Goal: Transaction & Acquisition: Purchase product/service

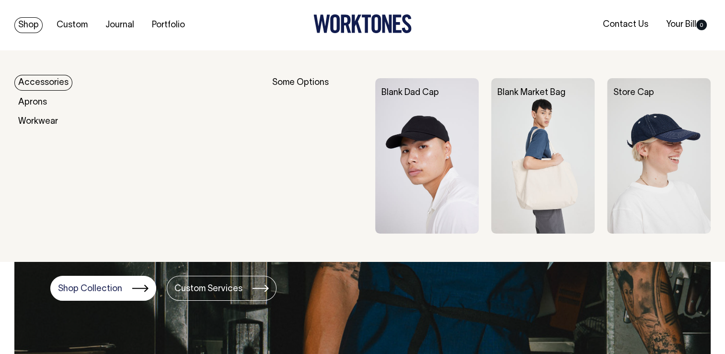
click at [27, 17] on link "Shop" at bounding box center [28, 25] width 28 height 16
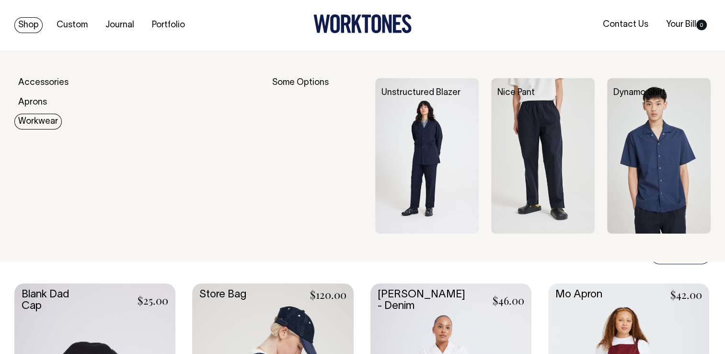
click at [31, 126] on link "Workwear" at bounding box center [37, 122] width 47 height 16
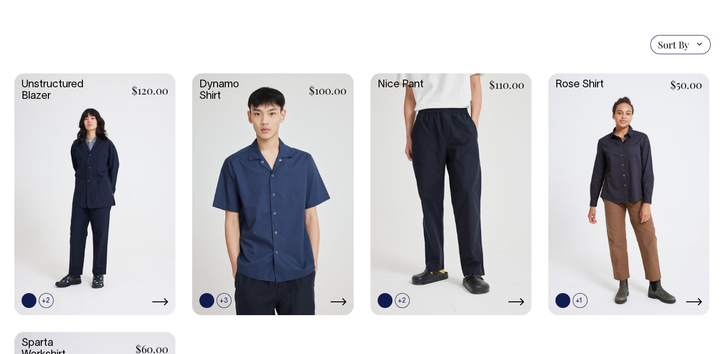
scroll to position [247, 0]
click at [130, 166] on link at bounding box center [94, 193] width 161 height 240
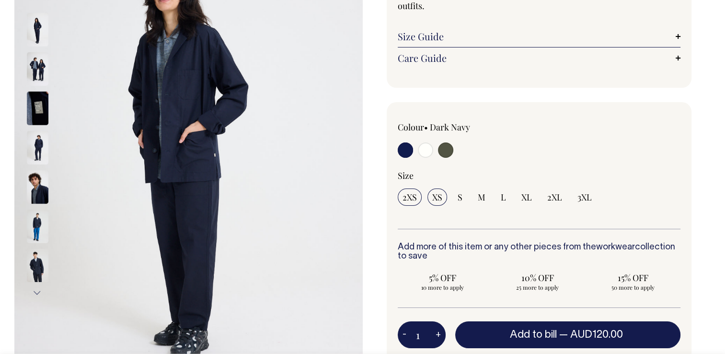
scroll to position [167, 0]
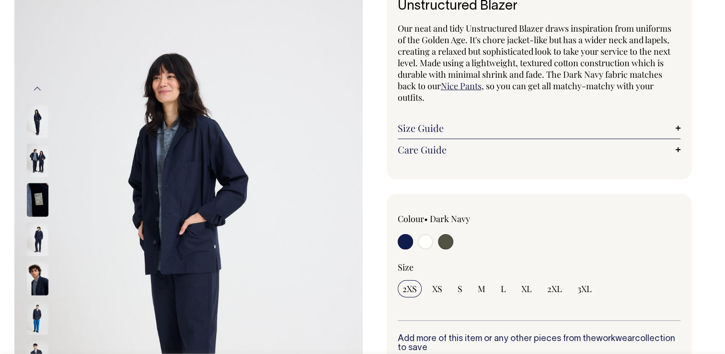
click at [430, 239] on input "radio" at bounding box center [425, 241] width 15 height 15
radio input "true"
select select "Off-White"
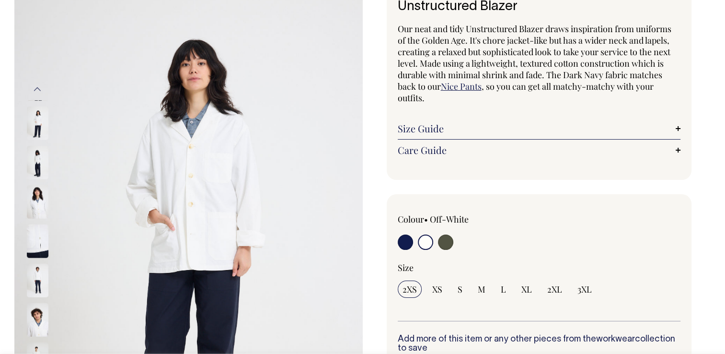
click at [446, 243] on input "radio" at bounding box center [445, 241] width 15 height 15
radio input "true"
select select "Olive"
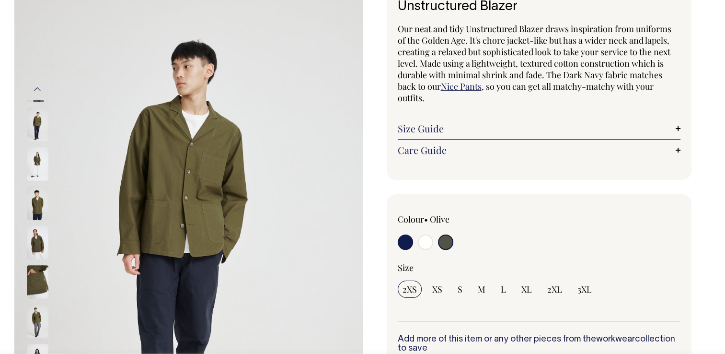
click at [407, 247] on input "radio" at bounding box center [405, 241] width 15 height 15
radio input "true"
select select "Dark Navy"
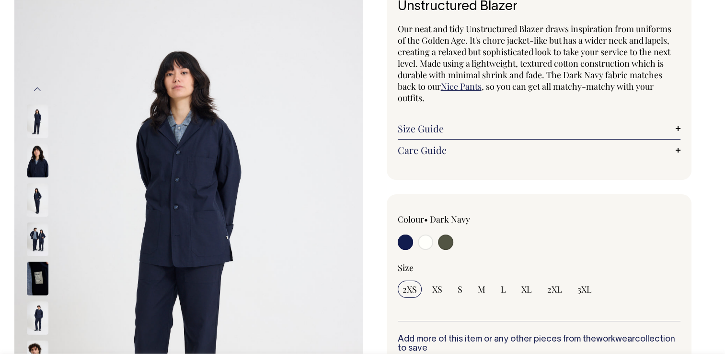
click at [449, 251] on div "Colour • Dark Navy 2XS XS S M" at bounding box center [539, 267] width 283 height 108
click at [448, 245] on input "radio" at bounding box center [445, 241] width 15 height 15
radio input "true"
select select "Olive"
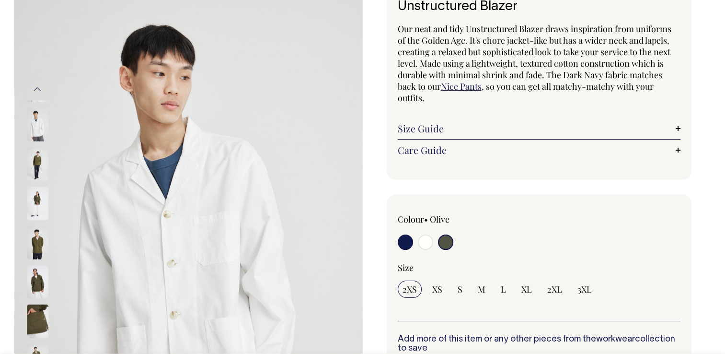
click at [34, 239] on img at bounding box center [38, 242] width 22 height 34
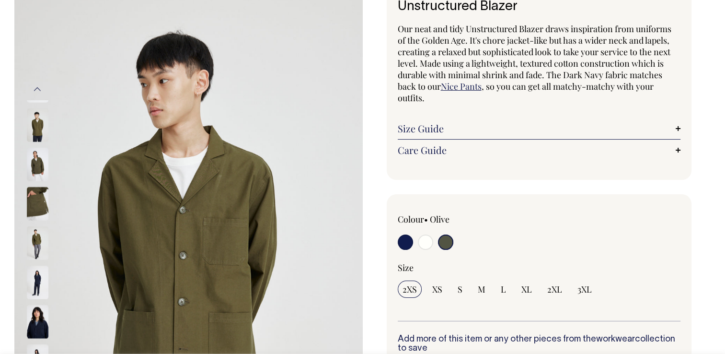
click at [44, 246] on img at bounding box center [38, 243] width 22 height 34
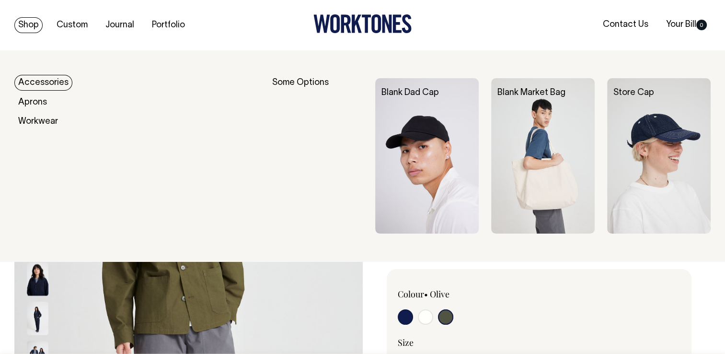
click at [48, 78] on link "Accessories" at bounding box center [43, 83] width 58 height 16
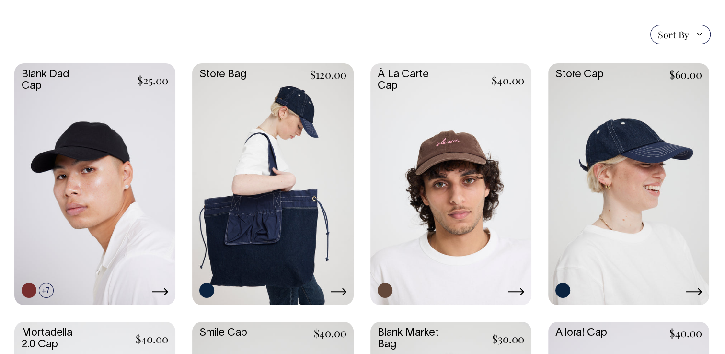
scroll to position [231, 0]
click at [307, 202] on link at bounding box center [272, 184] width 161 height 240
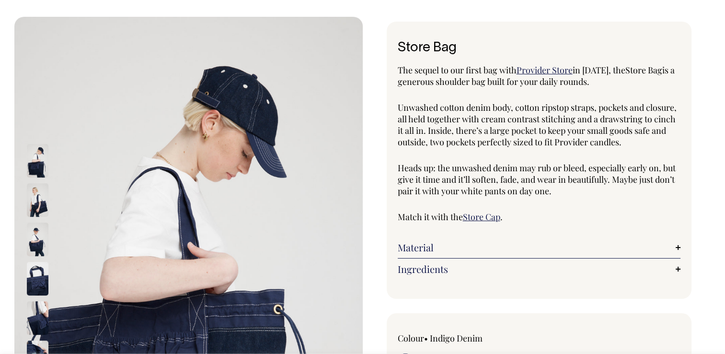
scroll to position [34, 0]
click at [41, 191] on img at bounding box center [38, 200] width 22 height 34
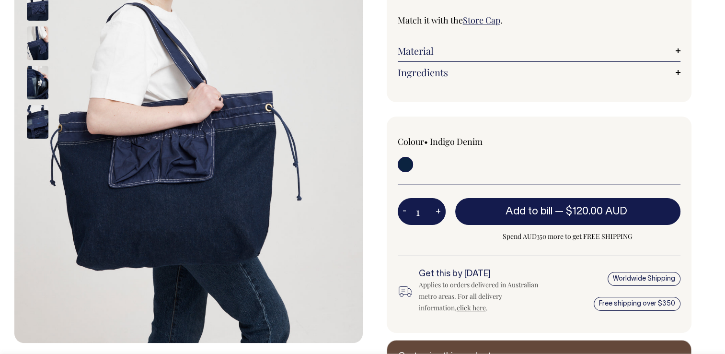
scroll to position [230, 0]
click at [41, 85] on img at bounding box center [38, 83] width 22 height 34
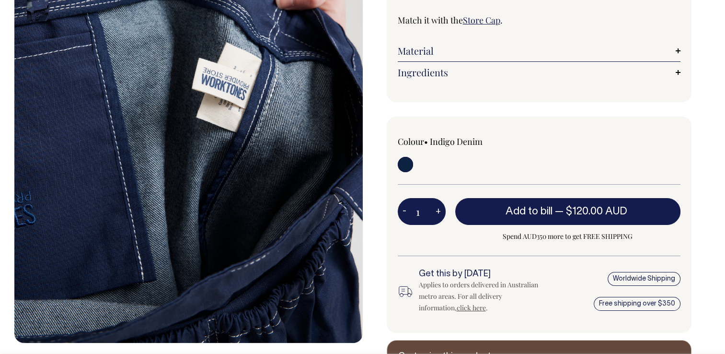
click at [41, 85] on div at bounding box center [50, 81] width 48 height 274
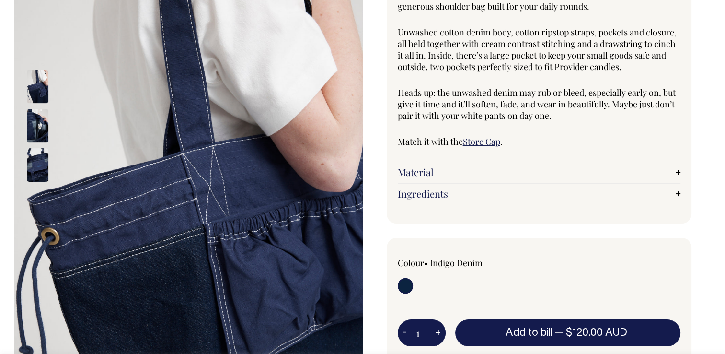
scroll to position [108, 0]
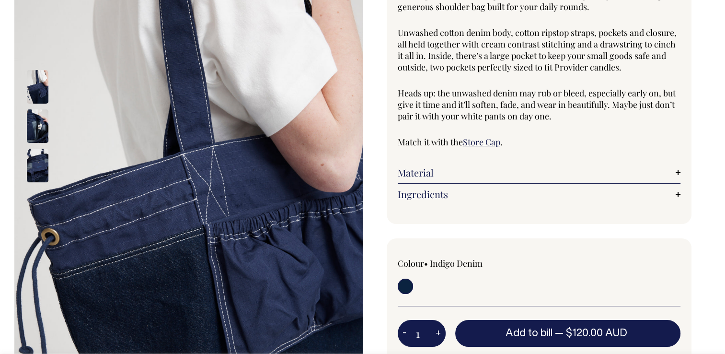
click at [38, 124] on img at bounding box center [38, 126] width 22 height 34
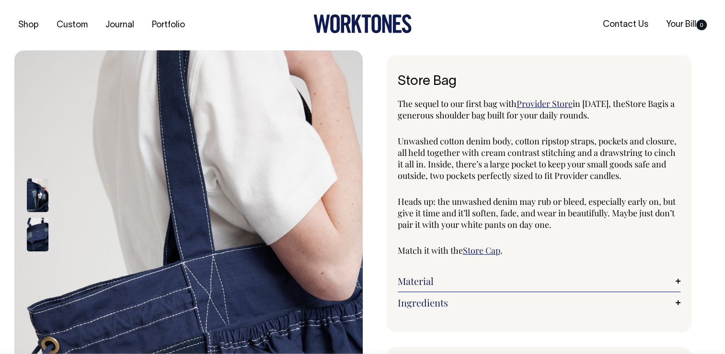
scroll to position [0, 0]
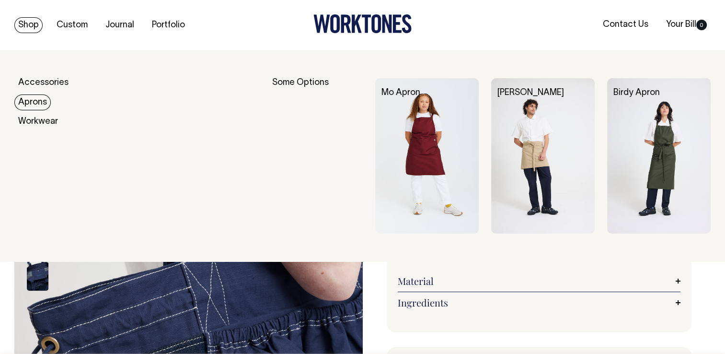
click at [33, 97] on link "Aprons" at bounding box center [32, 102] width 36 height 16
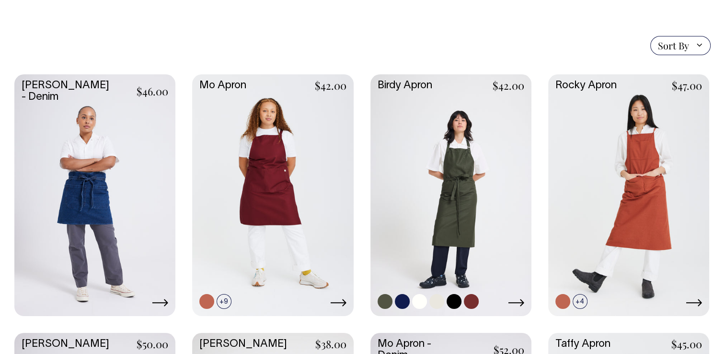
scroll to position [220, 0]
click at [438, 234] on link at bounding box center [450, 195] width 161 height 240
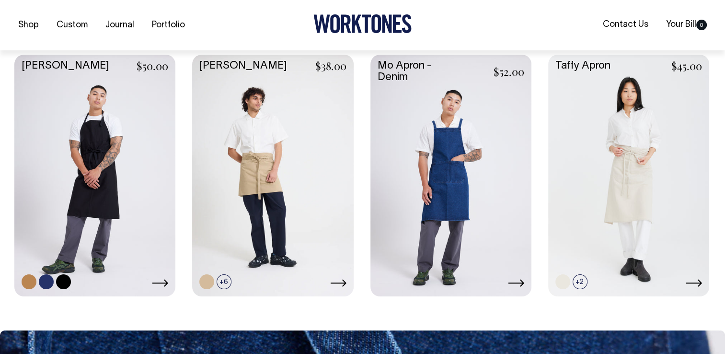
click at [69, 168] on link at bounding box center [94, 175] width 161 height 240
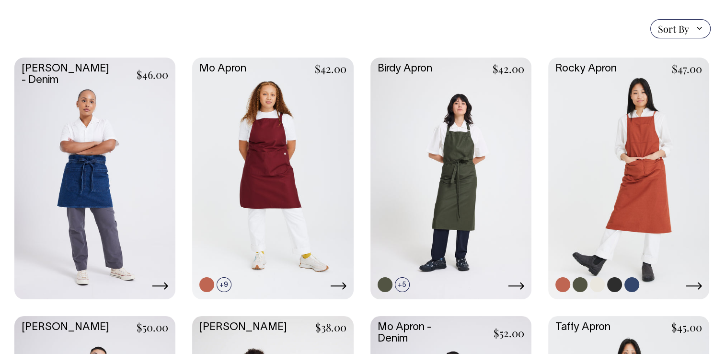
scroll to position [238, 0]
click at [620, 148] on link at bounding box center [628, 177] width 161 height 240
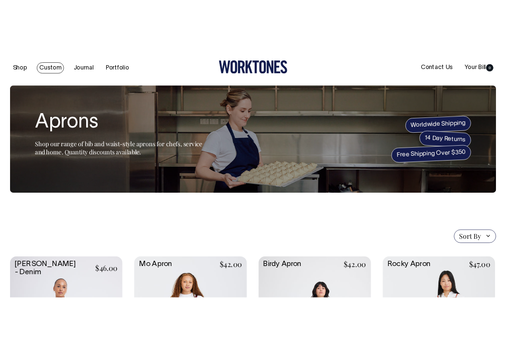
scroll to position [0, 0]
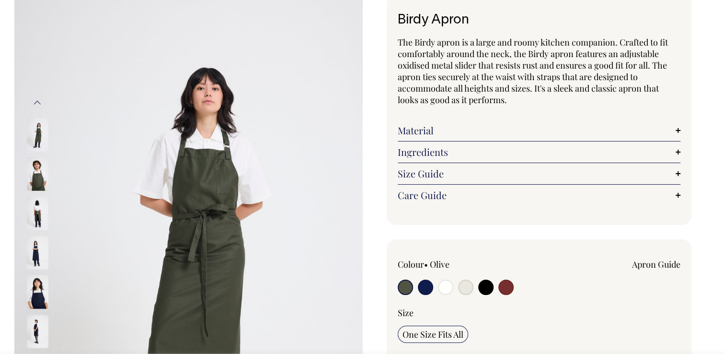
scroll to position [61, 0]
click at [488, 286] on input "radio" at bounding box center [485, 286] width 15 height 15
radio input "true"
select select "Black"
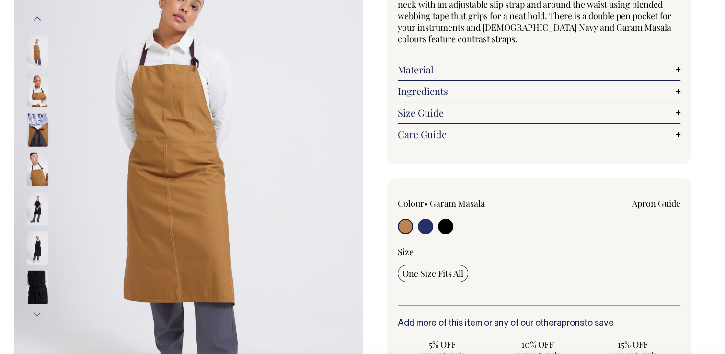
scroll to position [146, 0]
click at [430, 228] on input "radio" at bounding box center [425, 225] width 15 height 15
radio input "true"
select select "[DEMOGRAPHIC_DATA] Navy"
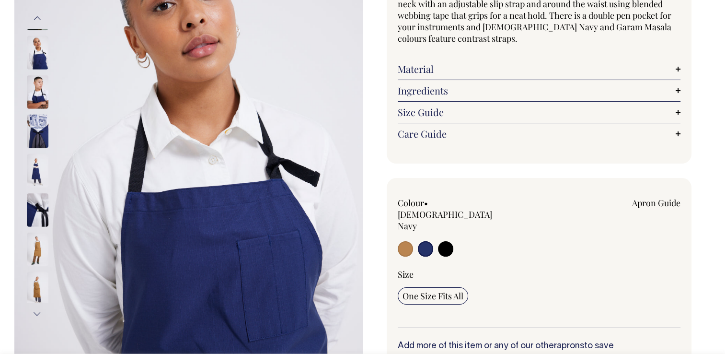
click at [445, 241] on input "radio" at bounding box center [445, 248] width 15 height 15
radio input "true"
select select "Black"
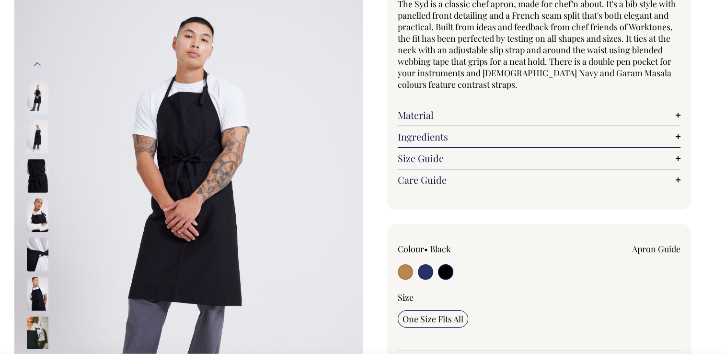
scroll to position [99, 0]
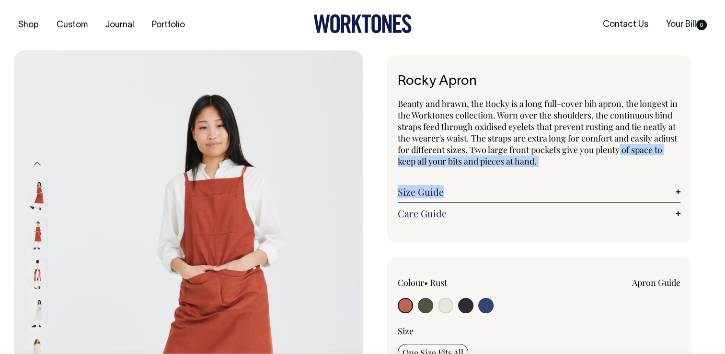
click at [481, 185] on div "Beauty and brawn, the Rocky is a long full-cover bib apron, the longest in the …" at bounding box center [539, 161] width 283 height 126
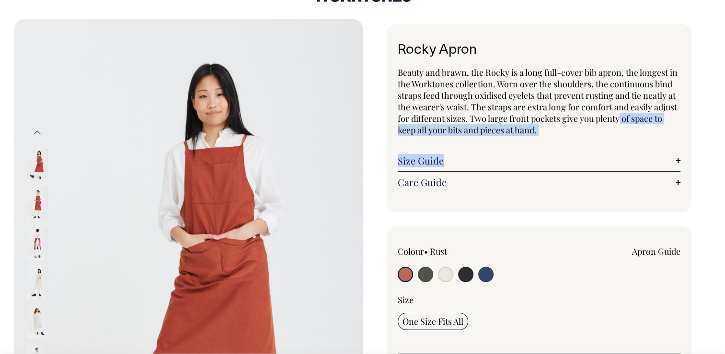
scroll to position [32, 0]
